Goal: Task Accomplishment & Management: Use online tool/utility

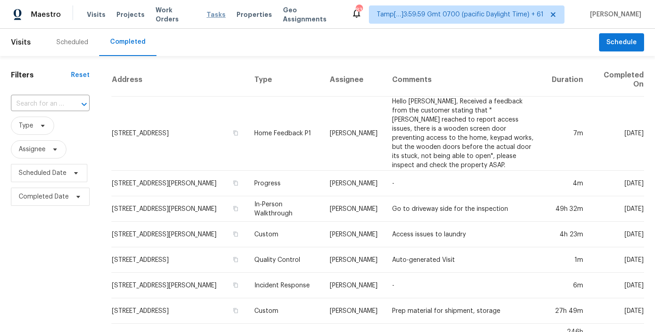
click at [206, 17] on span "Tasks" at bounding box center [215, 14] width 19 height 6
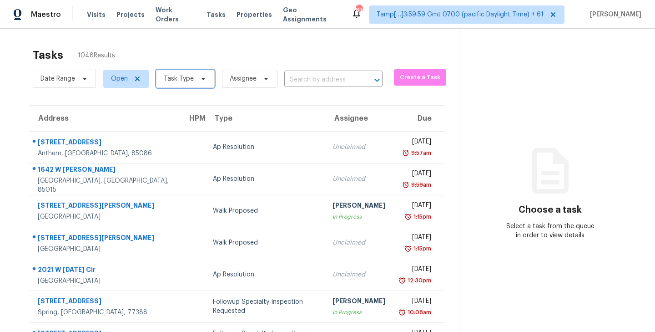
click at [201, 80] on icon at bounding box center [203, 78] width 7 height 7
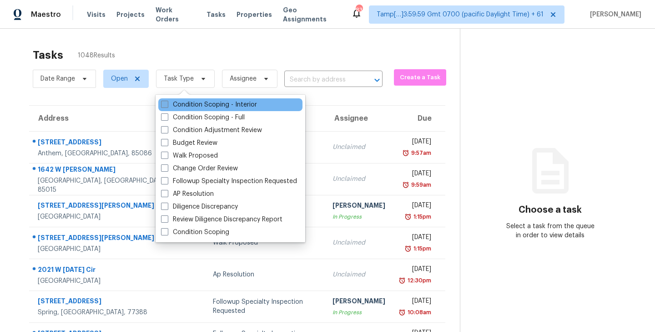
click at [166, 105] on span at bounding box center [164, 104] width 7 height 7
click at [166, 105] on input "Condition Scoping - Interior" at bounding box center [164, 103] width 6 height 6
checkbox input "true"
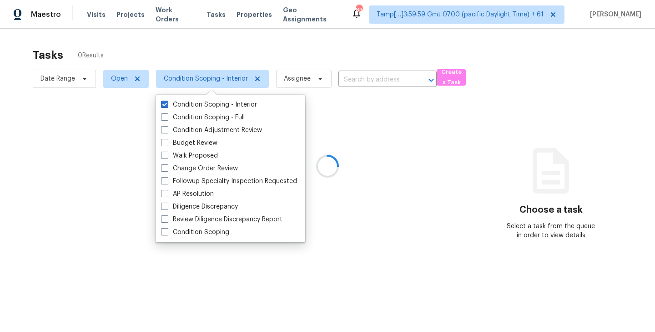
click at [306, 52] on div at bounding box center [327, 166] width 655 height 332
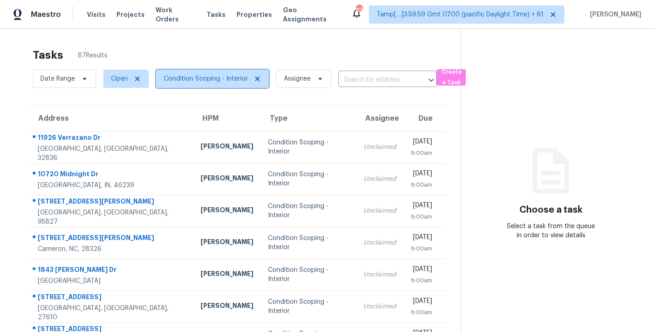
click at [253, 75] on span "Condition Scoping - Interior" at bounding box center [212, 79] width 113 height 18
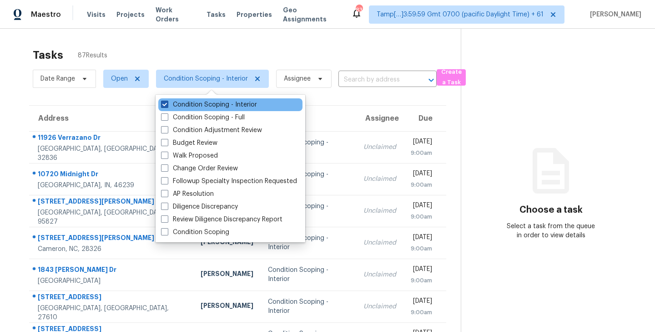
click at [166, 103] on span at bounding box center [164, 104] width 7 height 7
click at [166, 103] on input "Condition Scoping - Interior" at bounding box center [164, 103] width 6 height 6
checkbox input "false"
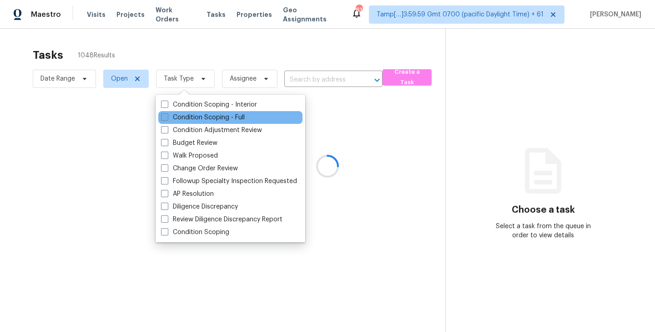
click at [164, 116] on span at bounding box center [164, 116] width 7 height 7
click at [164, 116] on input "Condition Scoping - Full" at bounding box center [164, 116] width 6 height 6
checkbox input "true"
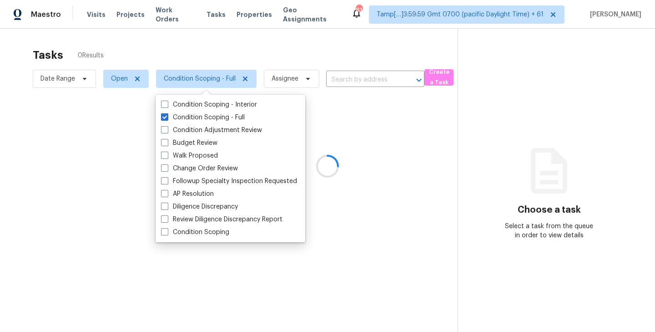
click at [242, 43] on div at bounding box center [327, 166] width 655 height 332
